Goal: Task Accomplishment & Management: Use online tool/utility

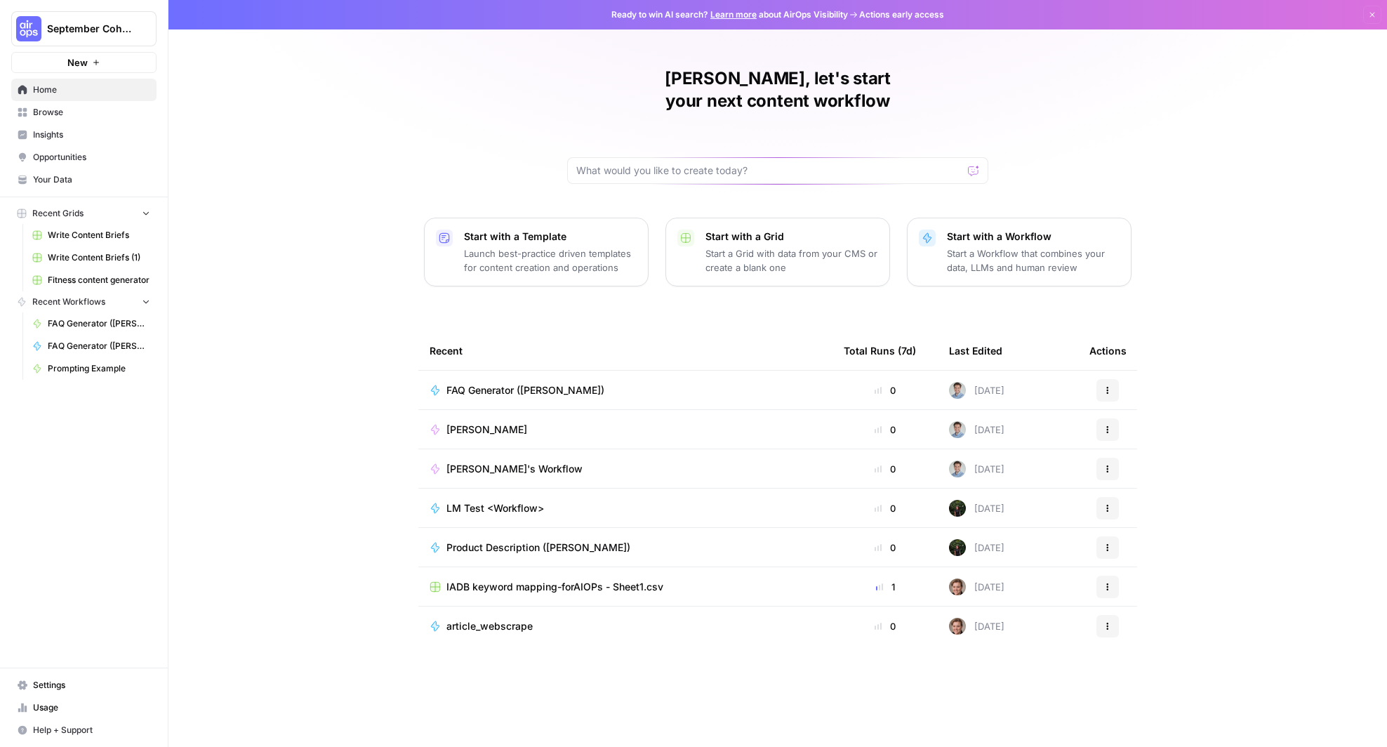
click at [83, 125] on link "Insights" at bounding box center [83, 134] width 145 height 22
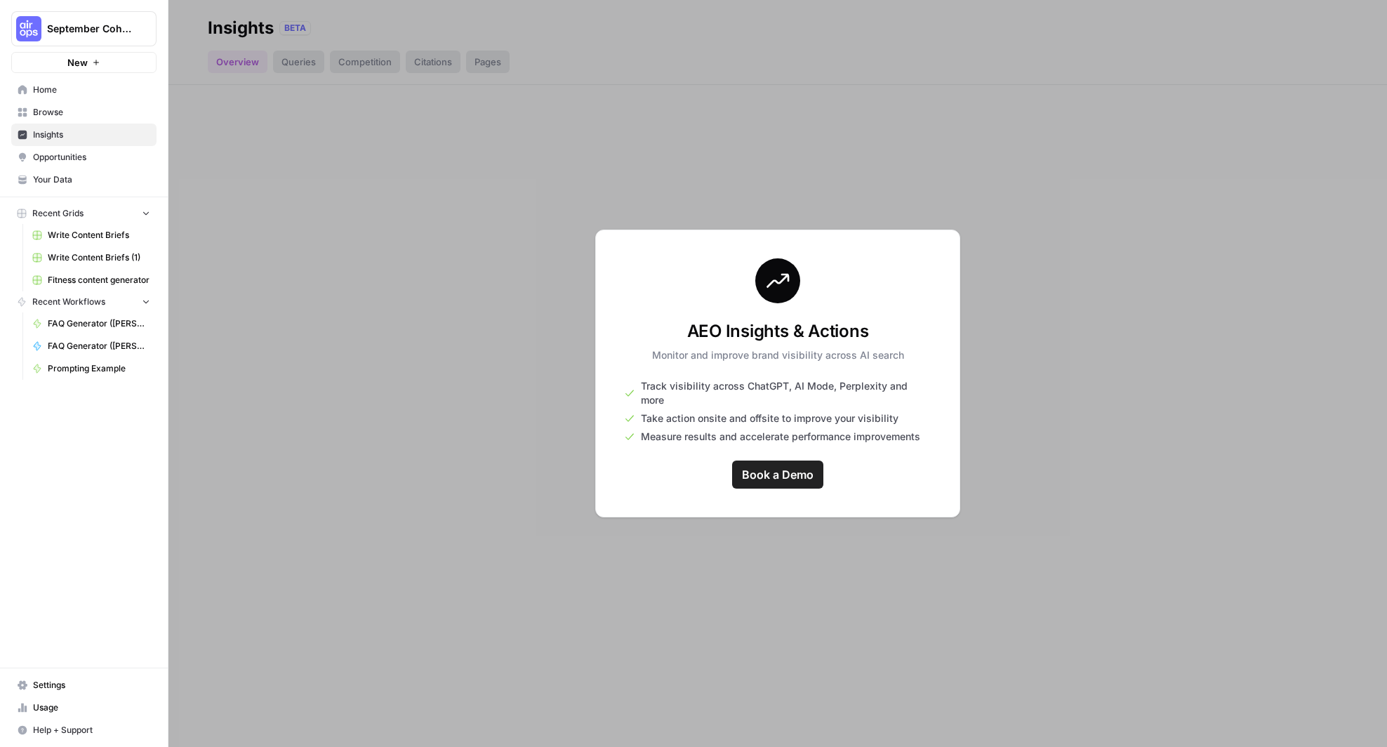
drag, startPoint x: 364, startPoint y: 273, endPoint x: 84, endPoint y: 100, distance: 329.5
click at [84, 100] on link "Home" at bounding box center [83, 90] width 145 height 22
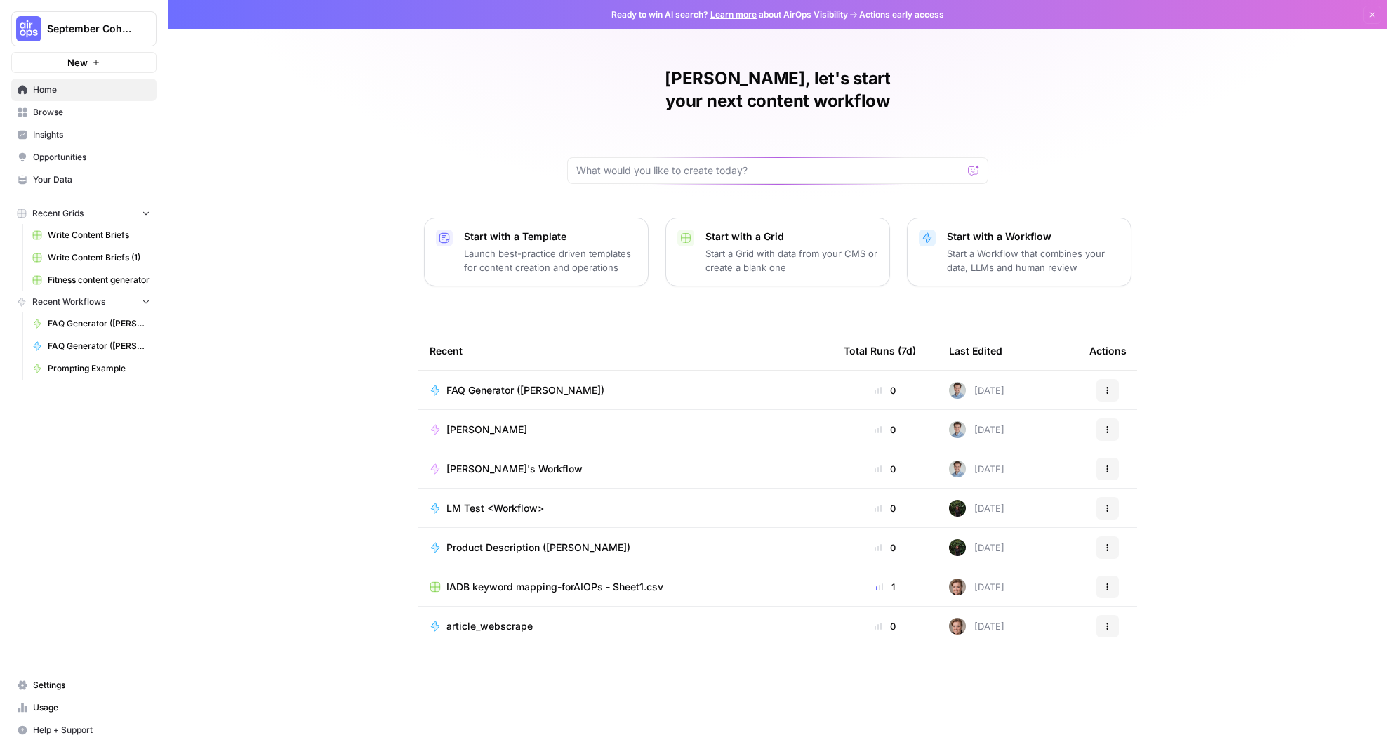
click at [81, 113] on span "Browse" at bounding box center [91, 112] width 117 height 13
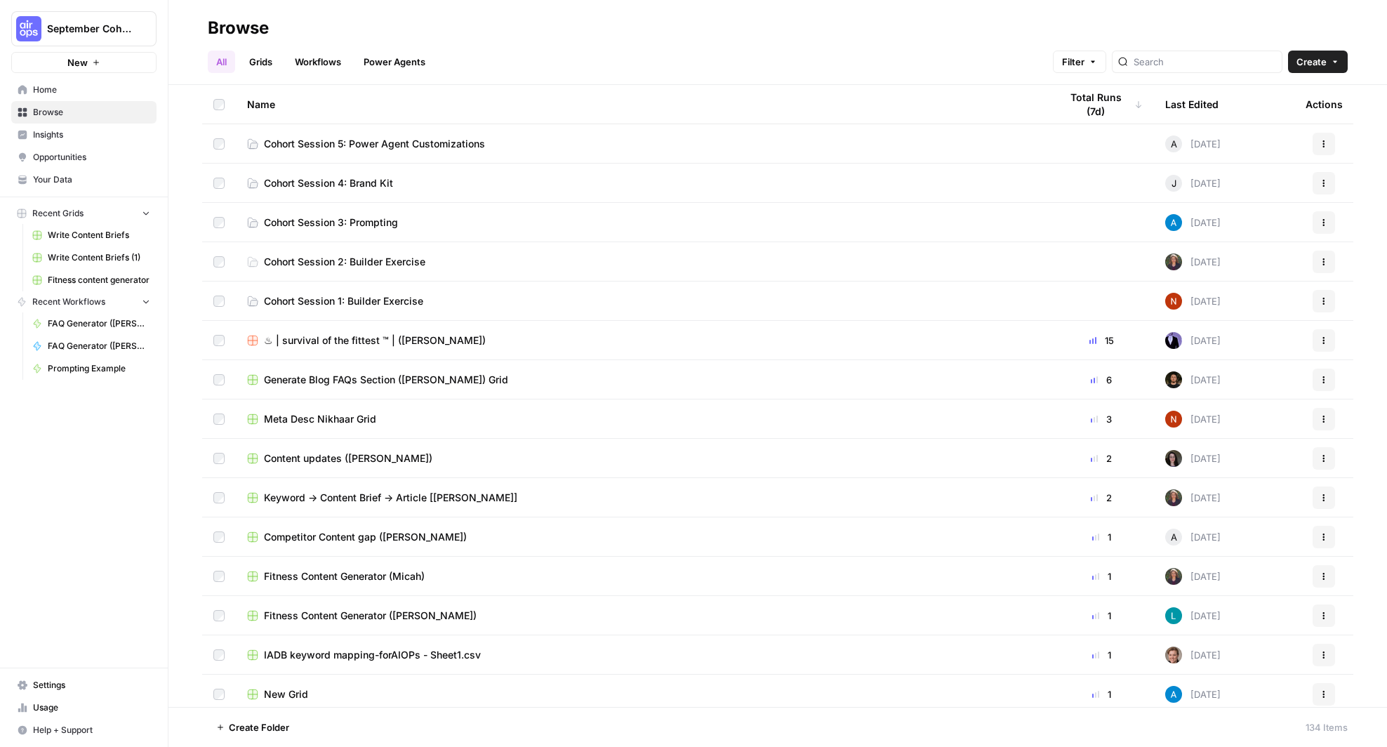
drag, startPoint x: 77, startPoint y: 134, endPoint x: 583, endPoint y: 159, distance: 506.5
click at [583, 159] on td "Cohort Session 5: Power Agent Customizations" at bounding box center [642, 143] width 813 height 39
drag, startPoint x: 583, startPoint y: 159, endPoint x: 288, endPoint y: 139, distance: 296.1
click at [288, 139] on span "Cohort Session 5: Power Agent Customizations" at bounding box center [374, 144] width 221 height 14
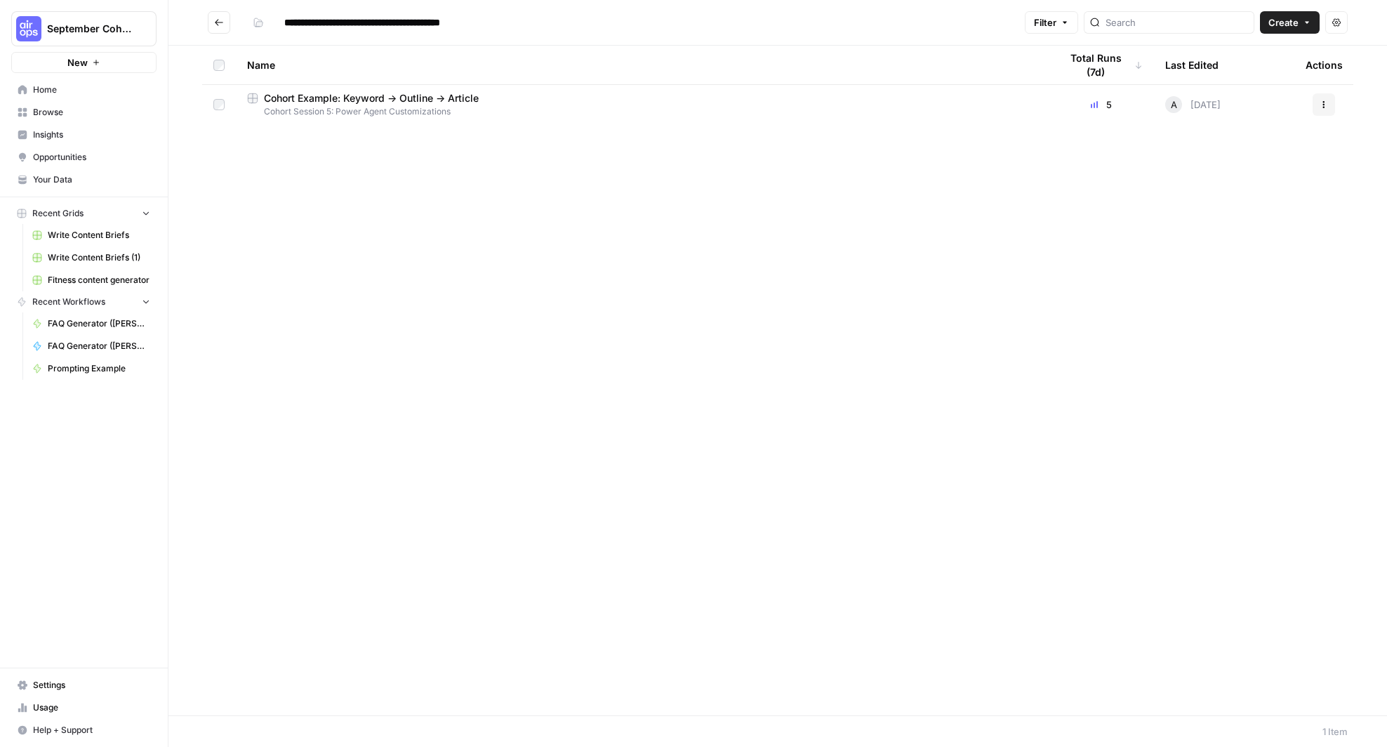
drag, startPoint x: 331, startPoint y: 109, endPoint x: 219, endPoint y: 18, distance: 144.7
click at [219, 18] on icon "Go back" at bounding box center [219, 23] width 10 height 10
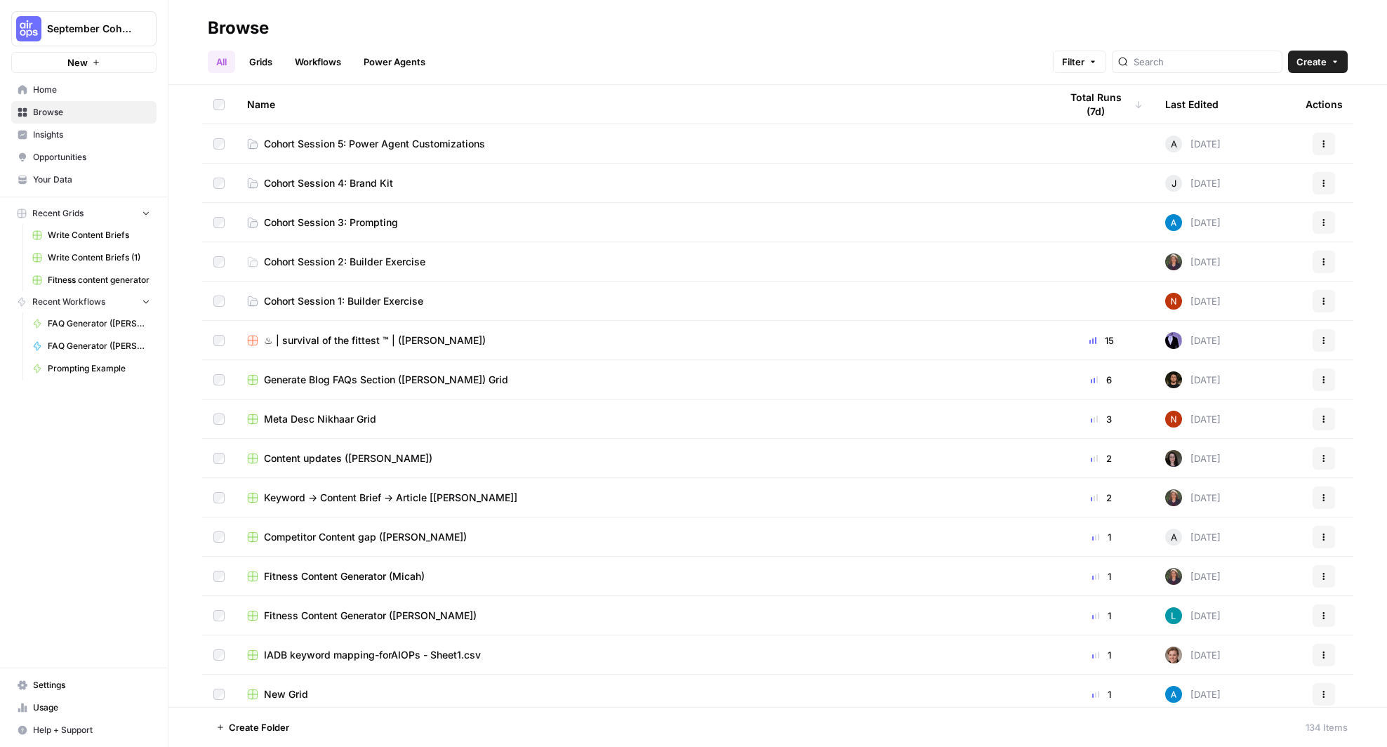
click at [373, 177] on span "Cohort Session 4: Brand Kit" at bounding box center [328, 183] width 129 height 14
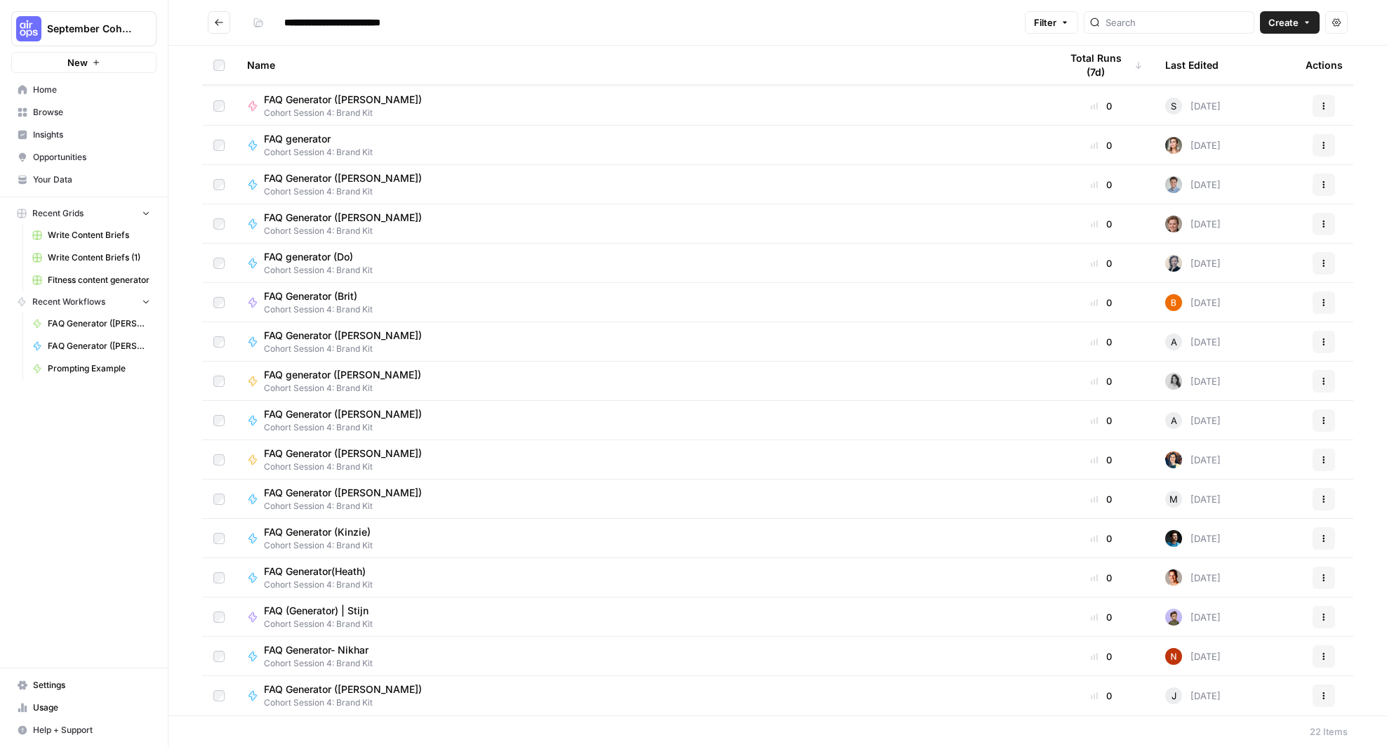
drag, startPoint x: 530, startPoint y: 167, endPoint x: 469, endPoint y: 184, distance: 64.0
click at [469, 184] on div "FAQ Generator ([PERSON_NAME]) Cohort Session 4: Brand Kit" at bounding box center [642, 184] width 790 height 27
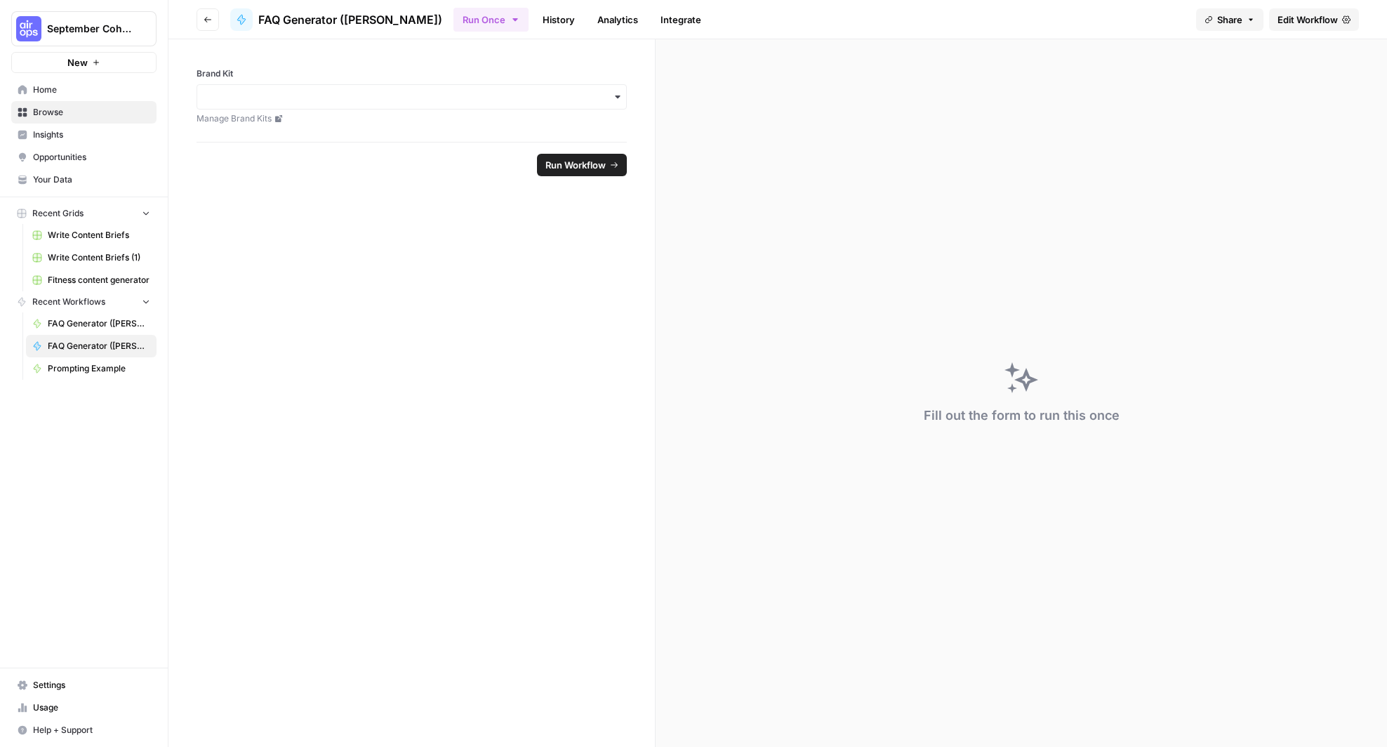
drag, startPoint x: 469, startPoint y: 184, endPoint x: 203, endPoint y: 20, distance: 311.6
click at [203, 20] on icon "button" at bounding box center [207, 19] width 8 height 8
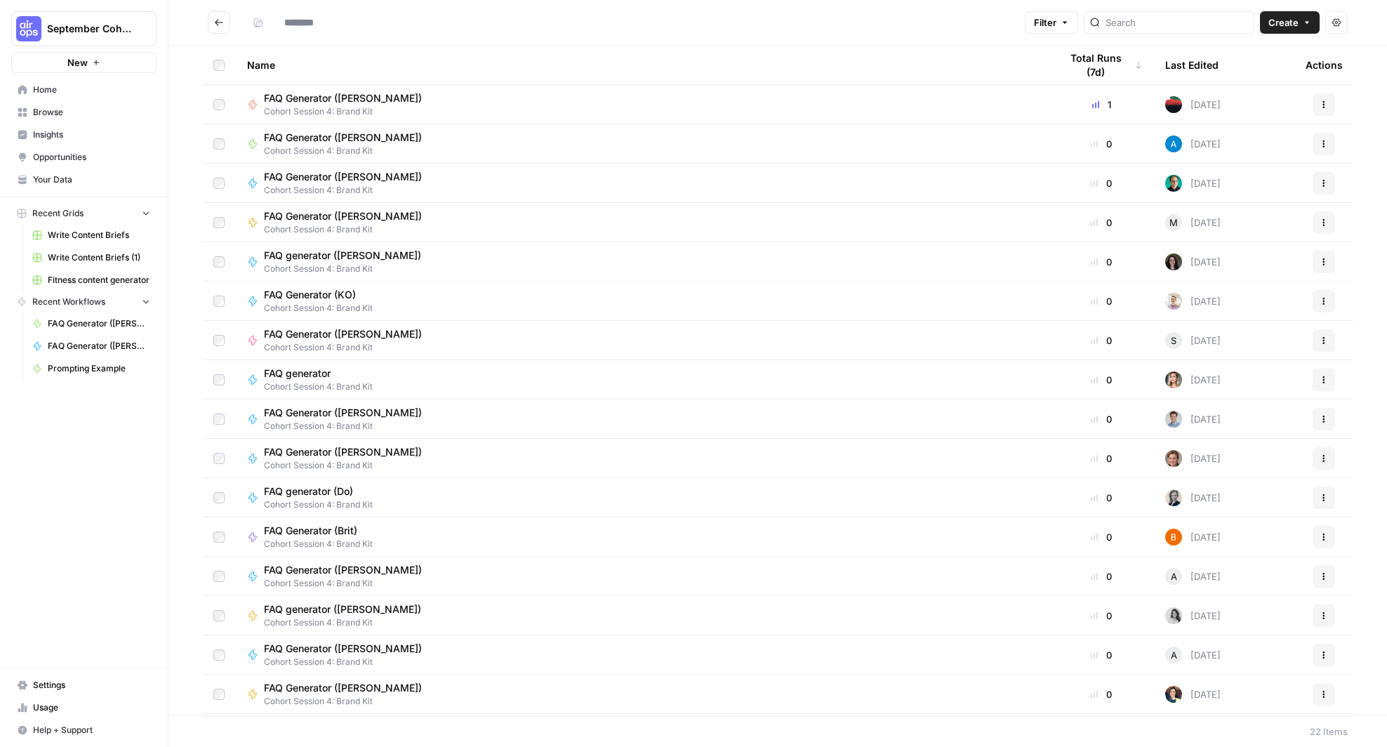
type input "**********"
